Goal: Task Accomplishment & Management: Manage account settings

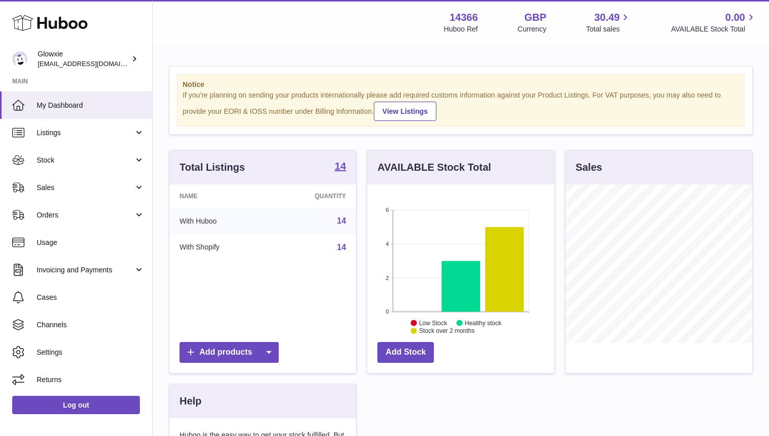
scroll to position [159, 187]
click at [75, 217] on span "Orders" at bounding box center [85, 216] width 97 height 10
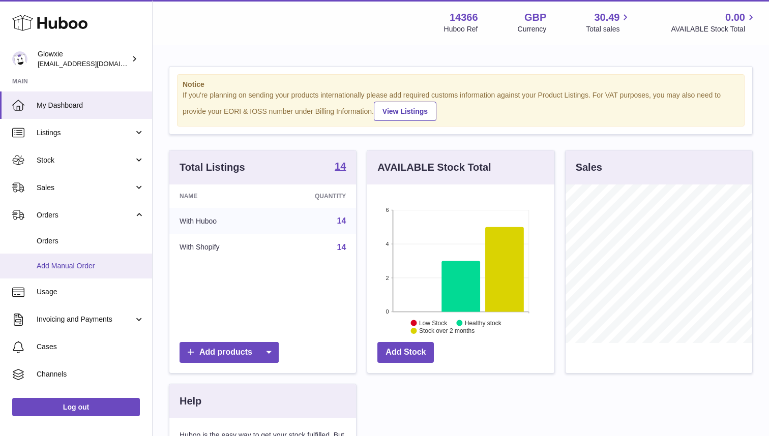
click at [72, 254] on link "Add Manual Order" at bounding box center [76, 266] width 152 height 25
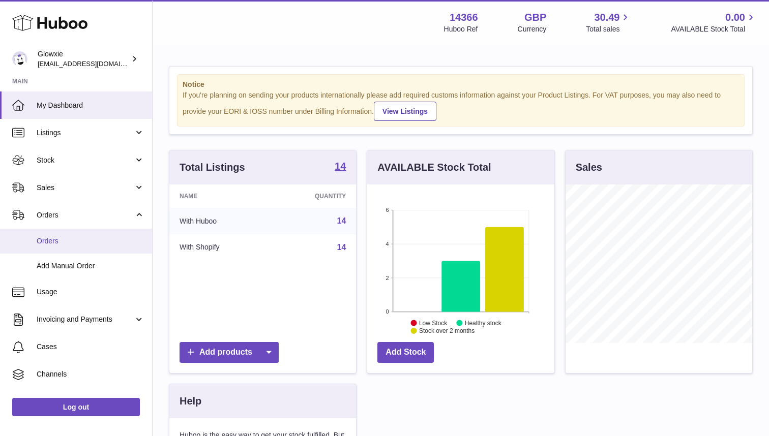
click at [106, 234] on link "Orders" at bounding box center [76, 241] width 152 height 25
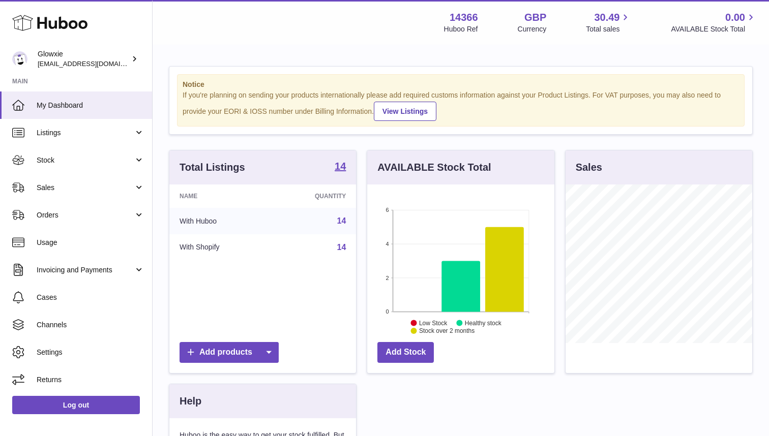
scroll to position [159, 187]
click at [69, 213] on span "Orders" at bounding box center [85, 216] width 97 height 10
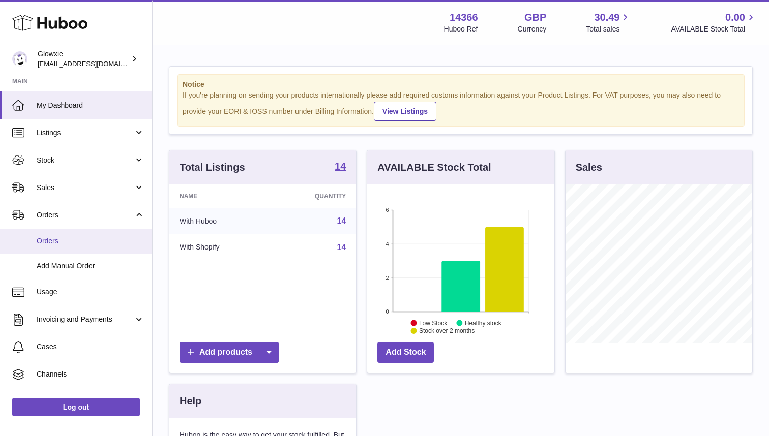
click at [58, 240] on span "Orders" at bounding box center [91, 241] width 108 height 10
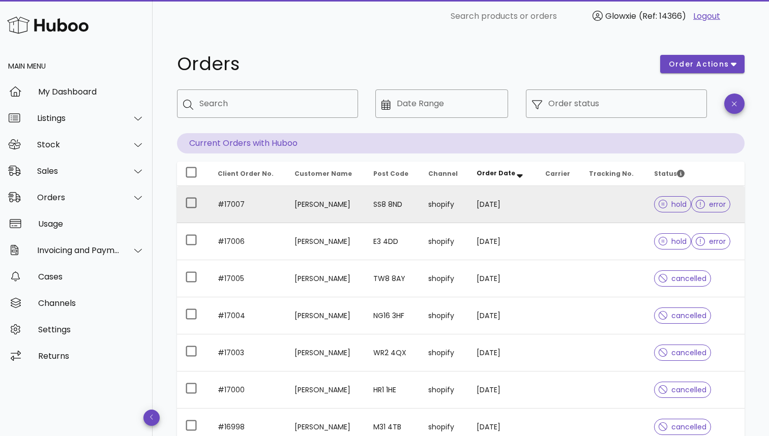
click at [507, 205] on td "13/10/2025" at bounding box center [502, 204] width 68 height 37
click at [193, 205] on div at bounding box center [191, 202] width 17 height 17
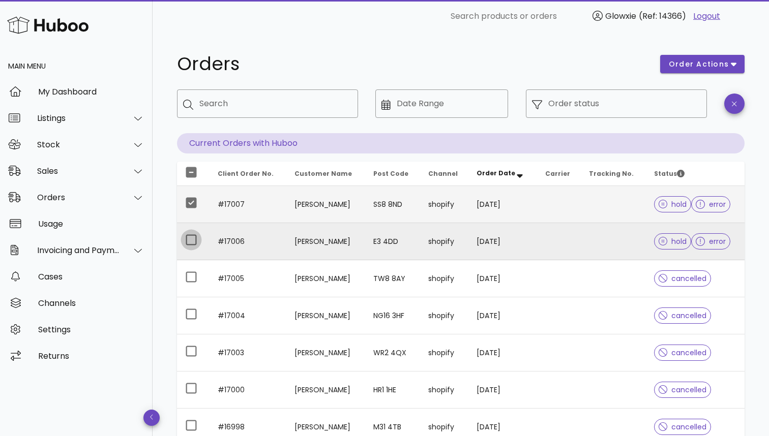
click at [195, 249] on div at bounding box center [191, 239] width 17 height 17
click at [733, 63] on icon "button" at bounding box center [734, 64] width 6 height 9
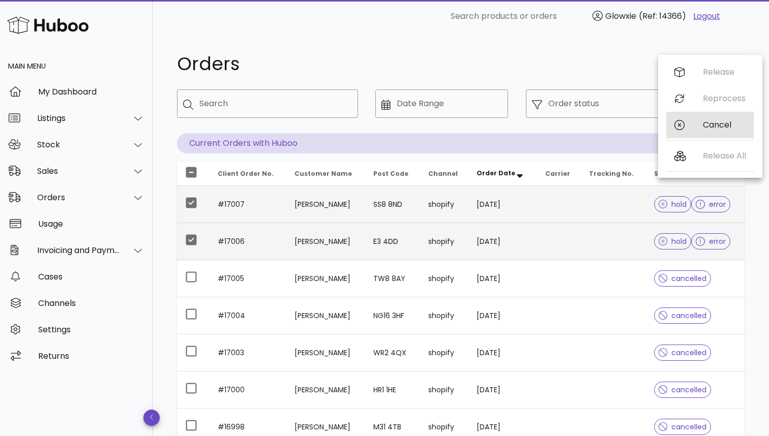
click at [703, 128] on div "Cancel" at bounding box center [724, 125] width 43 height 10
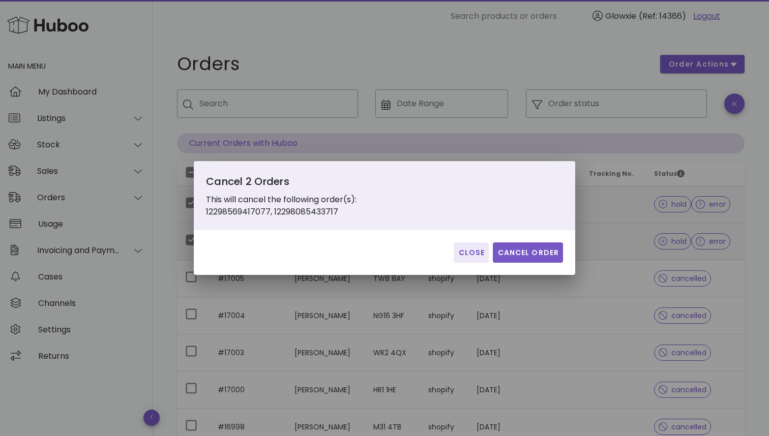
click at [538, 257] on span "Cancel Order" at bounding box center [528, 253] width 62 height 11
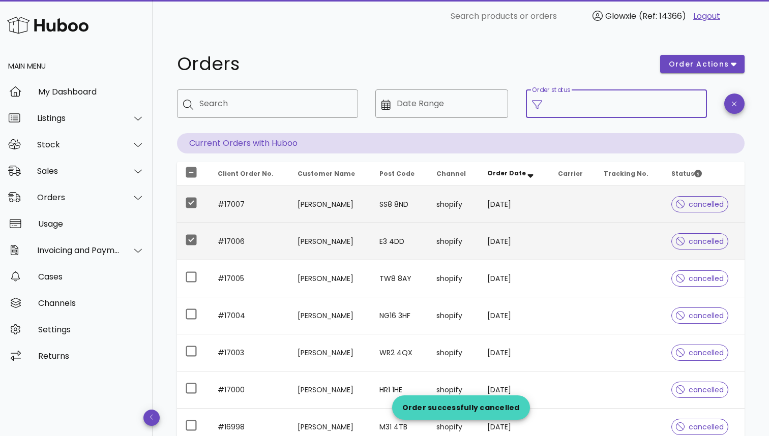
click at [653, 108] on input "Order status" at bounding box center [624, 104] width 153 height 16
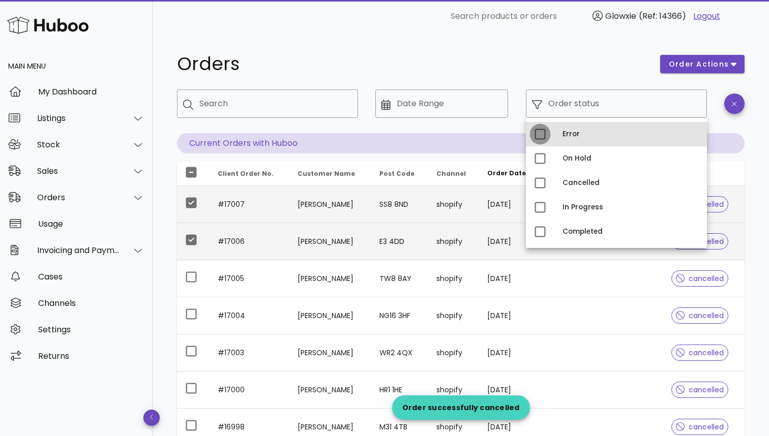
click at [546, 131] on div at bounding box center [539, 134] width 17 height 17
type input "**********"
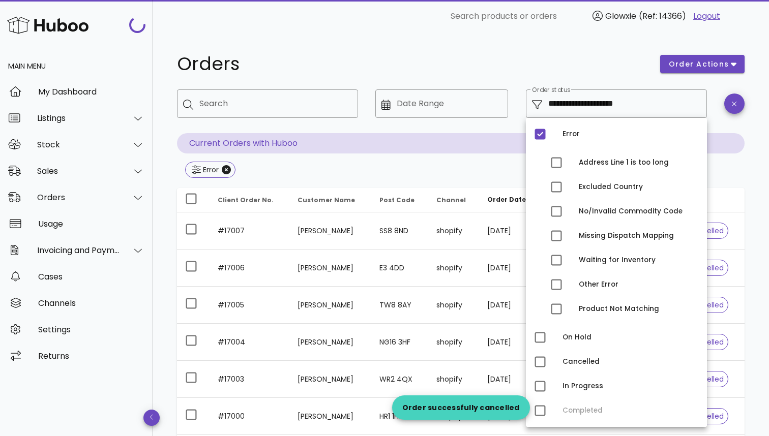
click at [570, 71] on h1 "Orders" at bounding box center [412, 64] width 471 height 18
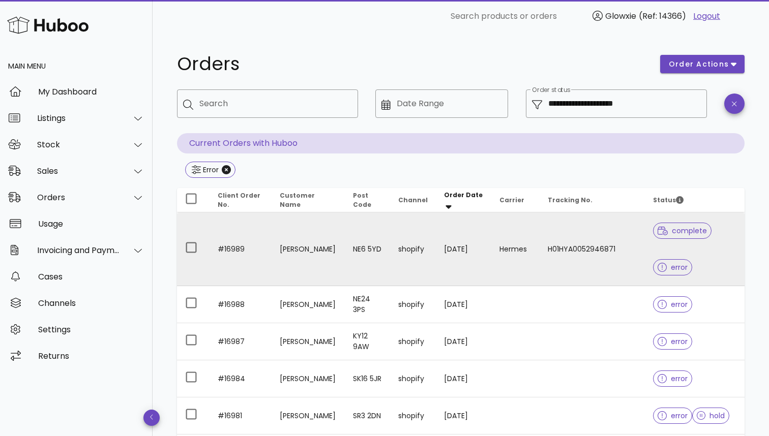
click at [425, 258] on td "shopify" at bounding box center [413, 250] width 46 height 74
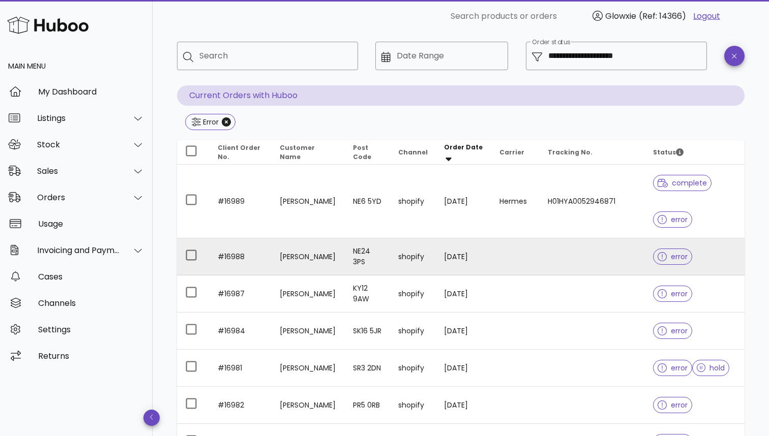
scroll to position [16, 0]
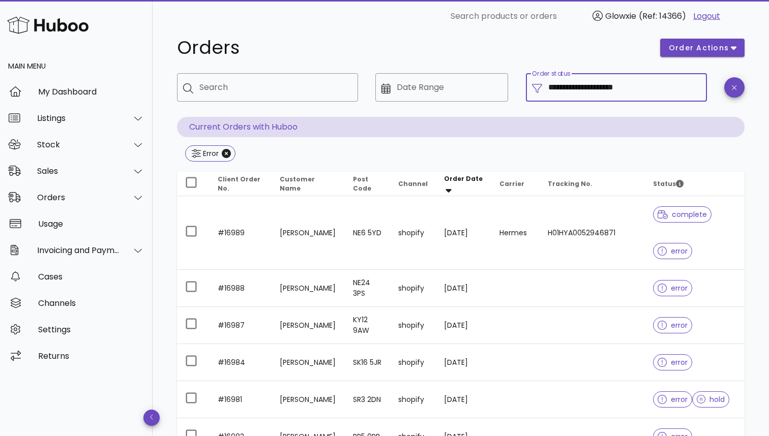
click at [585, 95] on input "**********" at bounding box center [624, 87] width 153 height 16
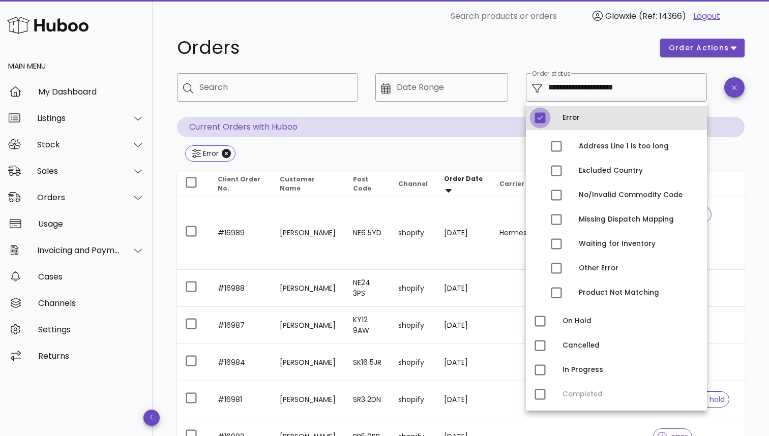
click at [539, 123] on div at bounding box center [539, 117] width 17 height 17
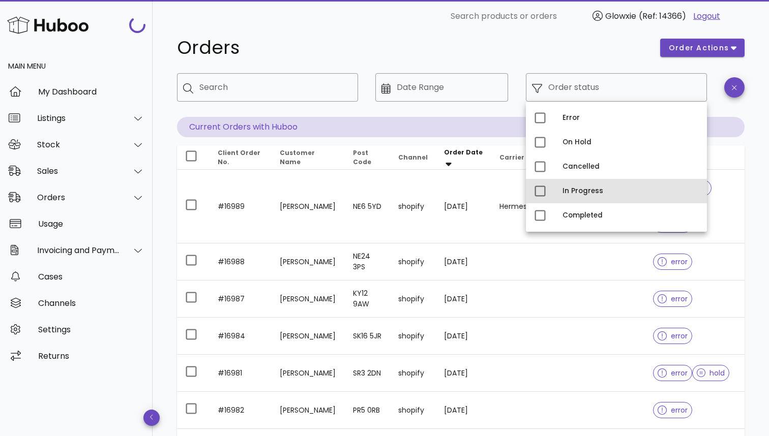
click at [549, 198] on div "In Progress" at bounding box center [616, 191] width 181 height 24
type input "**********"
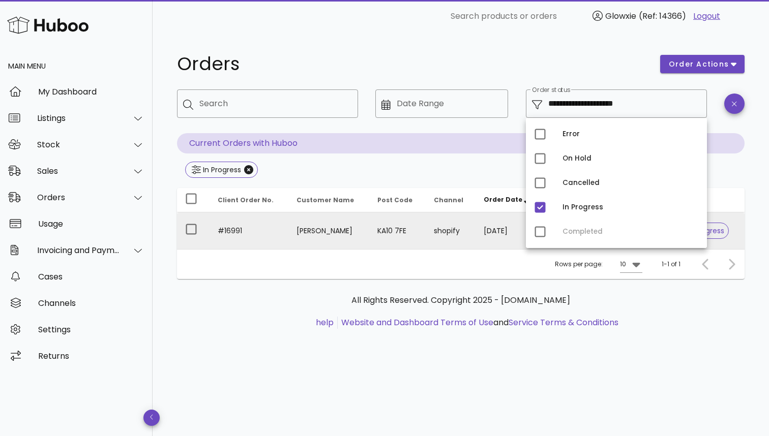
click at [394, 232] on td "KA10 7FE" at bounding box center [397, 231] width 56 height 37
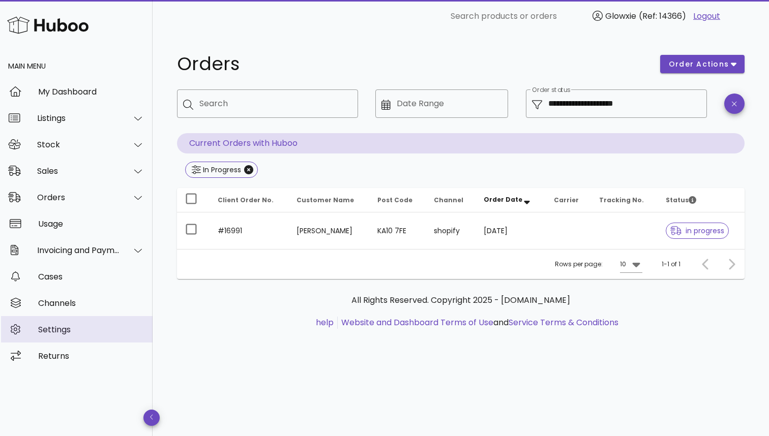
click at [62, 326] on div "Settings" at bounding box center [91, 330] width 106 height 10
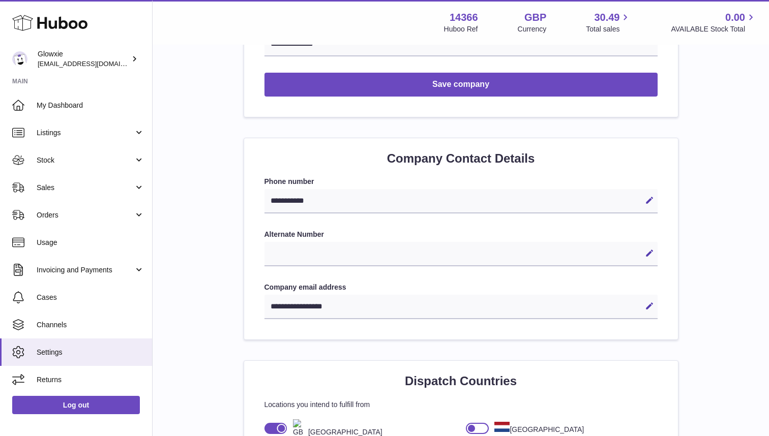
scroll to position [362, 0]
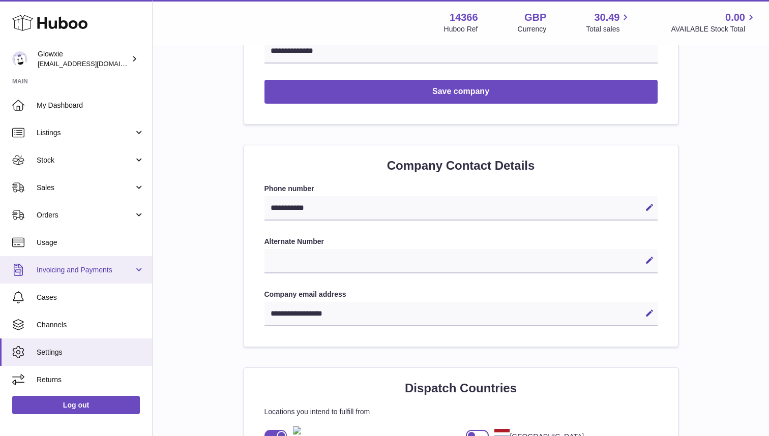
click at [83, 276] on link "Invoicing and Payments" at bounding box center [76, 269] width 152 height 27
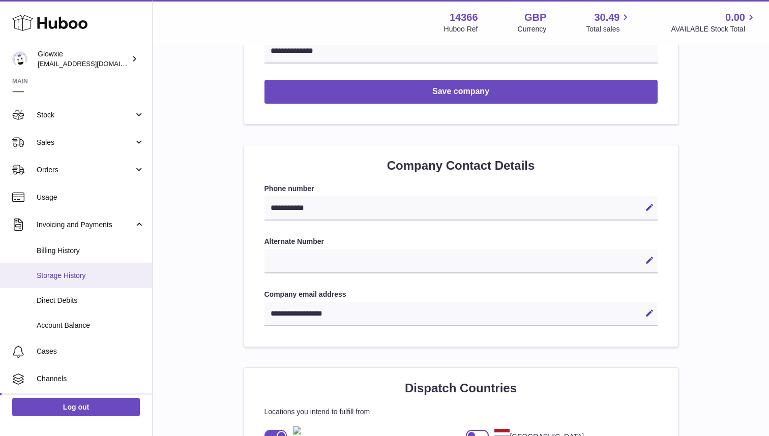
scroll to position [56, 0]
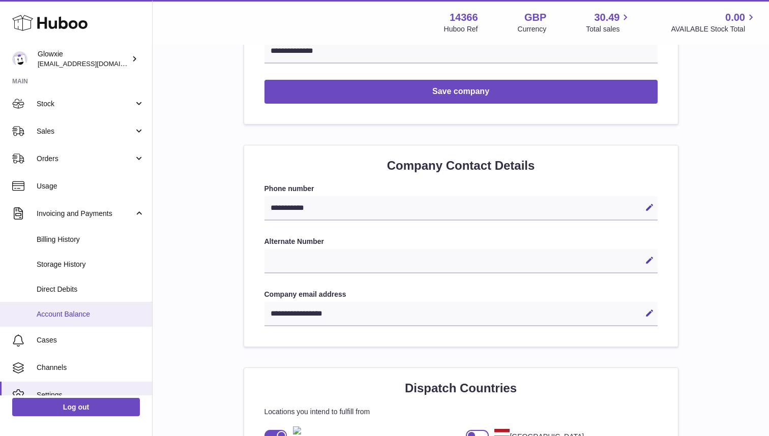
click at [89, 310] on span "Account Balance" at bounding box center [91, 315] width 108 height 10
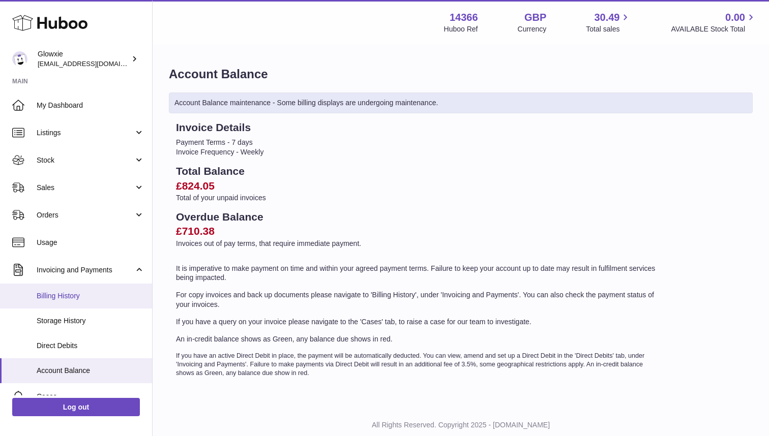
click at [97, 294] on span "Billing History" at bounding box center [91, 296] width 108 height 10
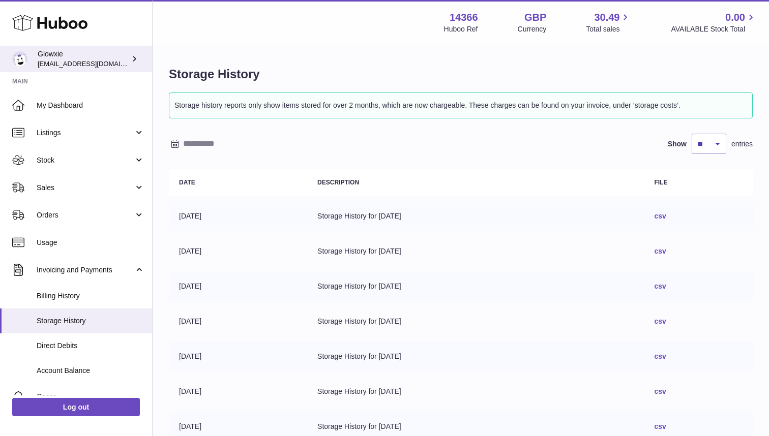
click at [60, 63] on span "[EMAIL_ADDRESS][DOMAIN_NAME]" at bounding box center [94, 64] width 112 height 8
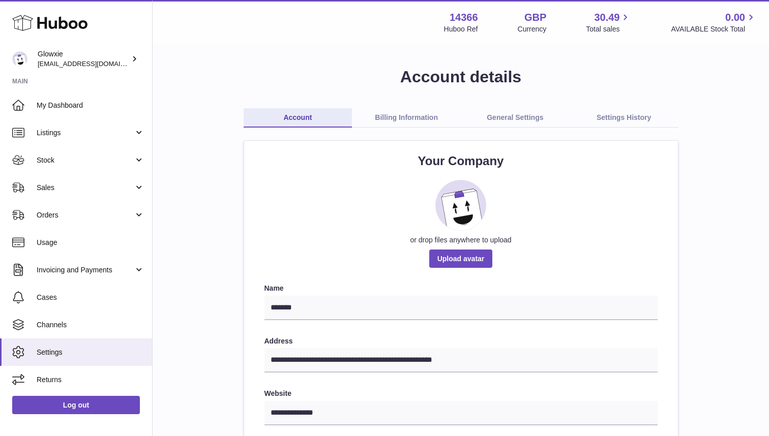
click at [508, 114] on link "General Settings" at bounding box center [515, 117] width 109 height 19
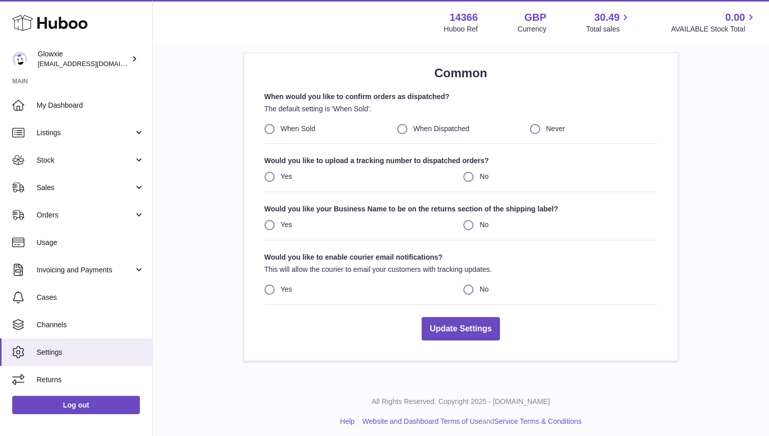
scroll to position [87, 0]
